Goal: Task Accomplishment & Management: Manage account settings

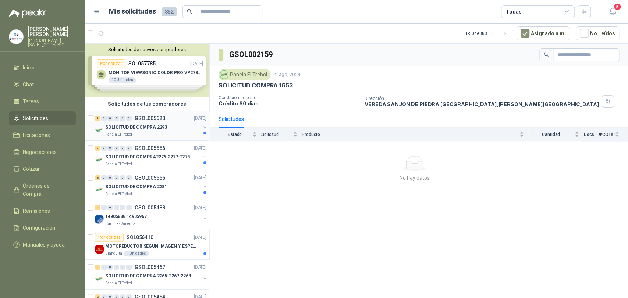
click at [138, 125] on p "SOLICITUD DE COMPRA 2293" at bounding box center [136, 127] width 62 height 7
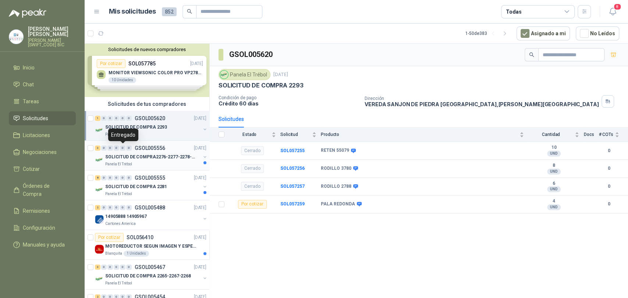
click at [125, 149] on div "0" at bounding box center [123, 148] width 6 height 5
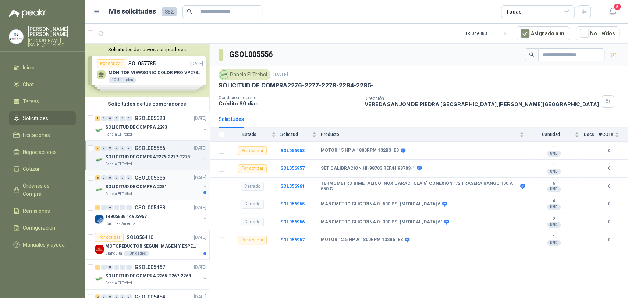
click at [157, 194] on div "Panela El Trébol" at bounding box center [152, 194] width 95 height 6
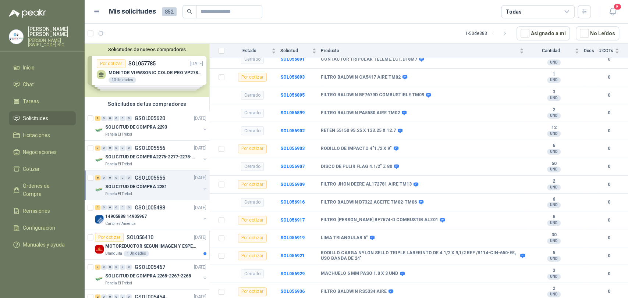
click at [44, 28] on p "[PERSON_NAME] [PERSON_NAME]" at bounding box center [52, 31] width 48 height 10
click at [98, 12] on icon at bounding box center [96, 11] width 7 height 7
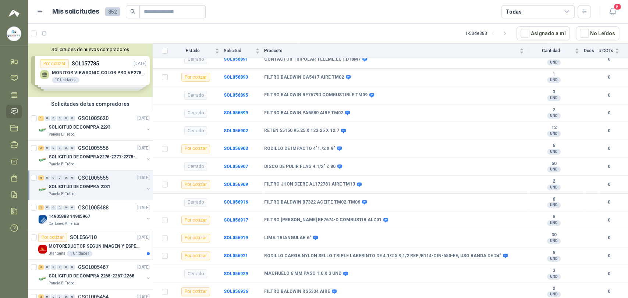
click at [44, 7] on div "Mis solicitudes 852 Todas" at bounding box center [314, 11] width 554 height 13
click at [587, 9] on button "button" at bounding box center [583, 11] width 13 height 13
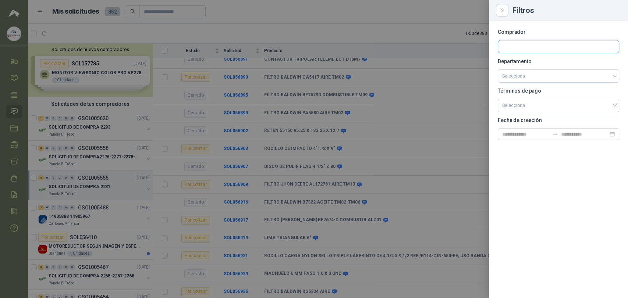
click at [546, 49] on input "text" at bounding box center [558, 46] width 121 height 12
click at [438, 14] on div at bounding box center [314, 149] width 628 height 298
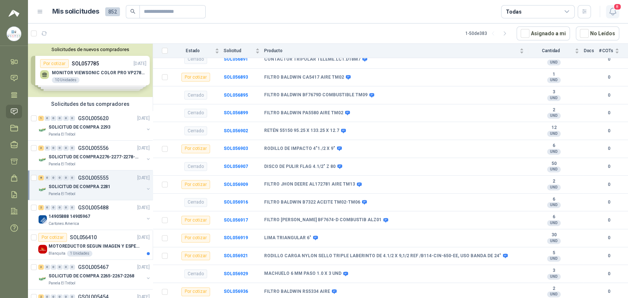
click at [615, 10] on span "8" at bounding box center [617, 6] width 8 height 7
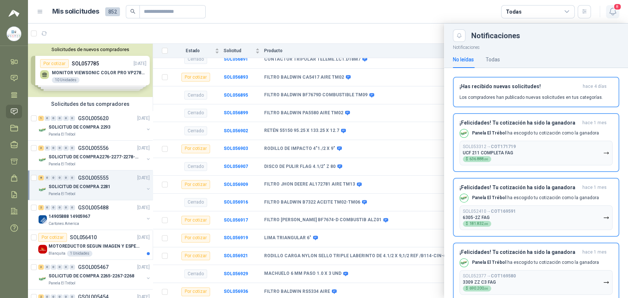
click at [615, 10] on span "8" at bounding box center [617, 6] width 8 height 7
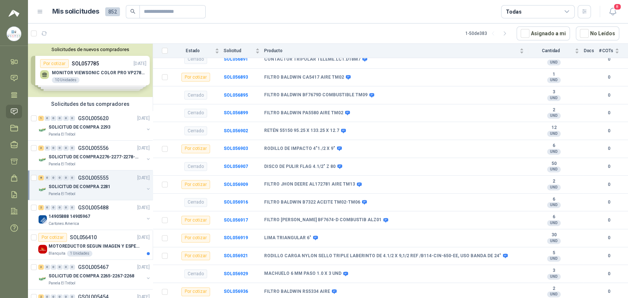
click at [44, 11] on div "Mis solicitudes 852 Todas" at bounding box center [314, 11] width 554 height 13
click at [40, 9] on icon at bounding box center [40, 11] width 7 height 7
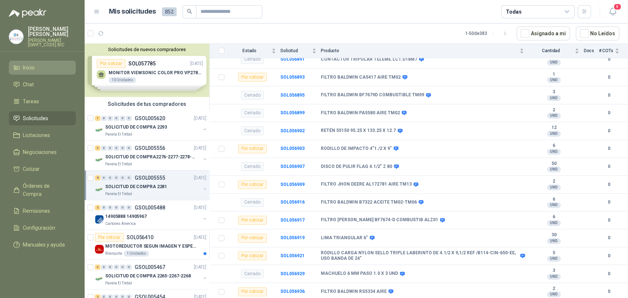
click at [46, 65] on li "Inicio" at bounding box center [42, 68] width 58 height 8
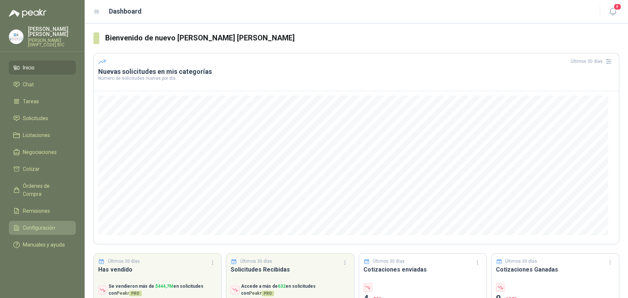
click at [47, 224] on span "Configuración" at bounding box center [39, 228] width 32 height 8
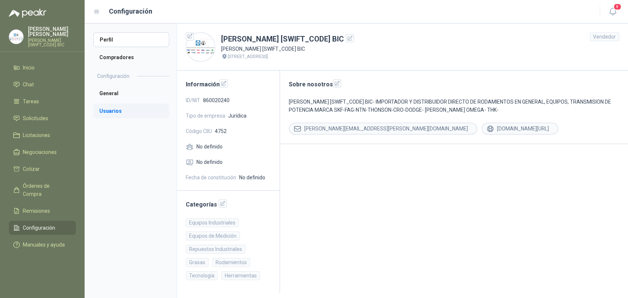
click at [111, 105] on li "Usuarios" at bounding box center [131, 111] width 76 height 15
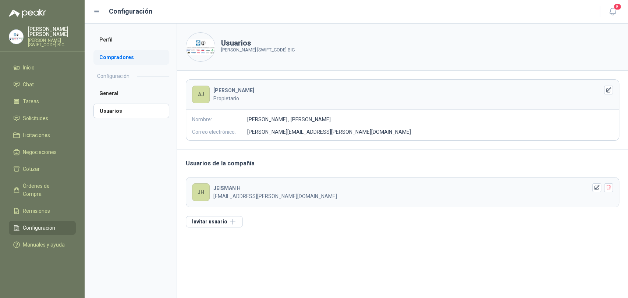
click at [124, 53] on li "Compradores" at bounding box center [131, 57] width 76 height 15
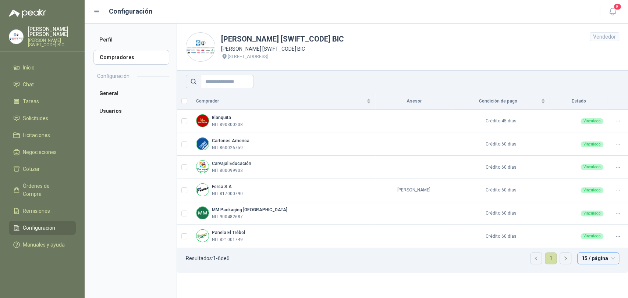
click at [589, 257] on span "15 / página" at bounding box center [597, 258] width 33 height 11
click at [147, 259] on aside "Perfil Compradores Configuración General Usuarios" at bounding box center [131, 161] width 92 height 275
click at [376, 118] on td at bounding box center [413, 121] width 77 height 23
click at [179, 119] on td at bounding box center [184, 121] width 15 height 23
click at [107, 176] on aside "Perfil Compradores Configuración General Usuarios" at bounding box center [131, 161] width 92 height 275
